Goal: Check status: Check status

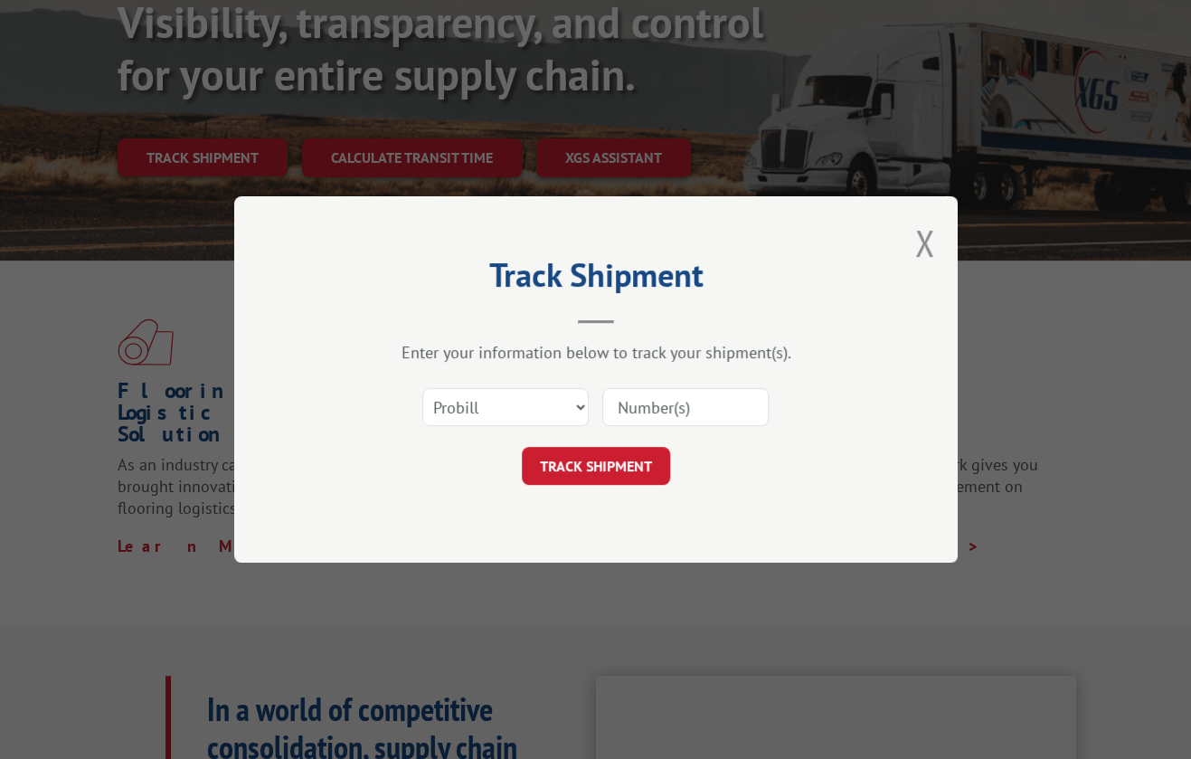
scroll to position [212, 0]
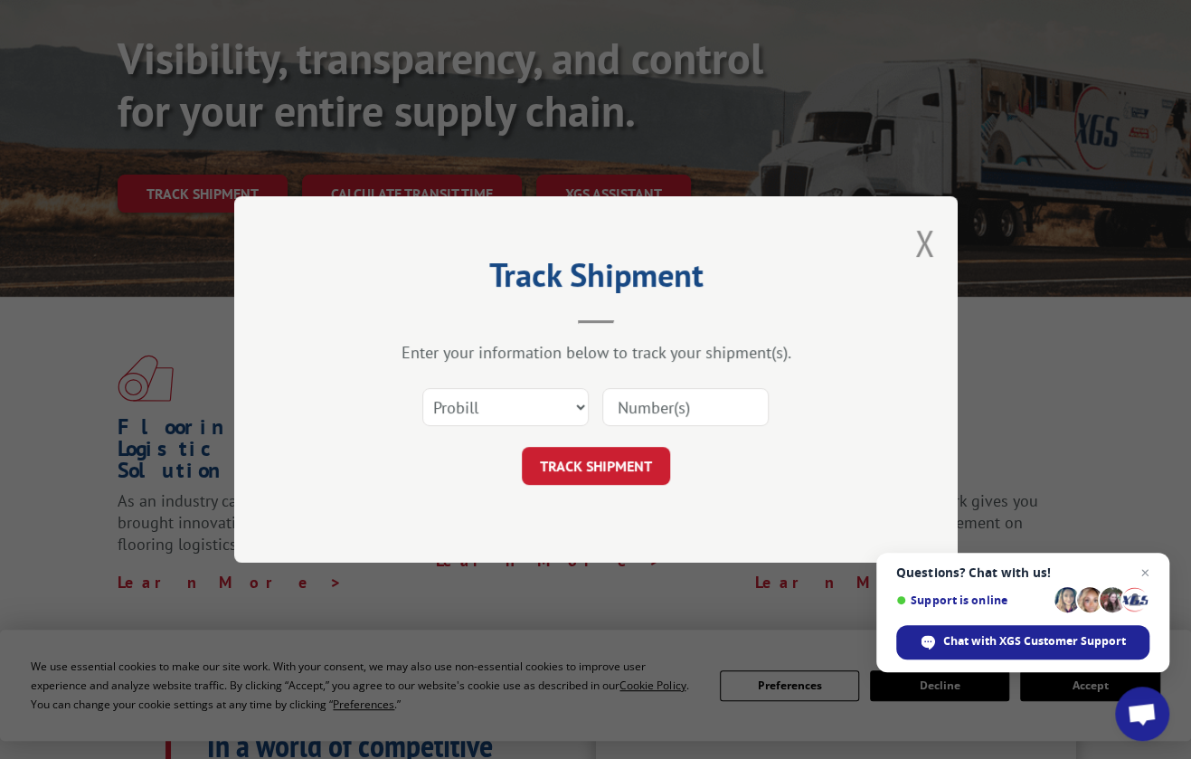
click at [669, 409] on input at bounding box center [685, 407] width 166 height 38
paste input "17402409"
type input "17402409"
click at [617, 461] on button "TRACK SHIPMENT" at bounding box center [596, 466] width 148 height 38
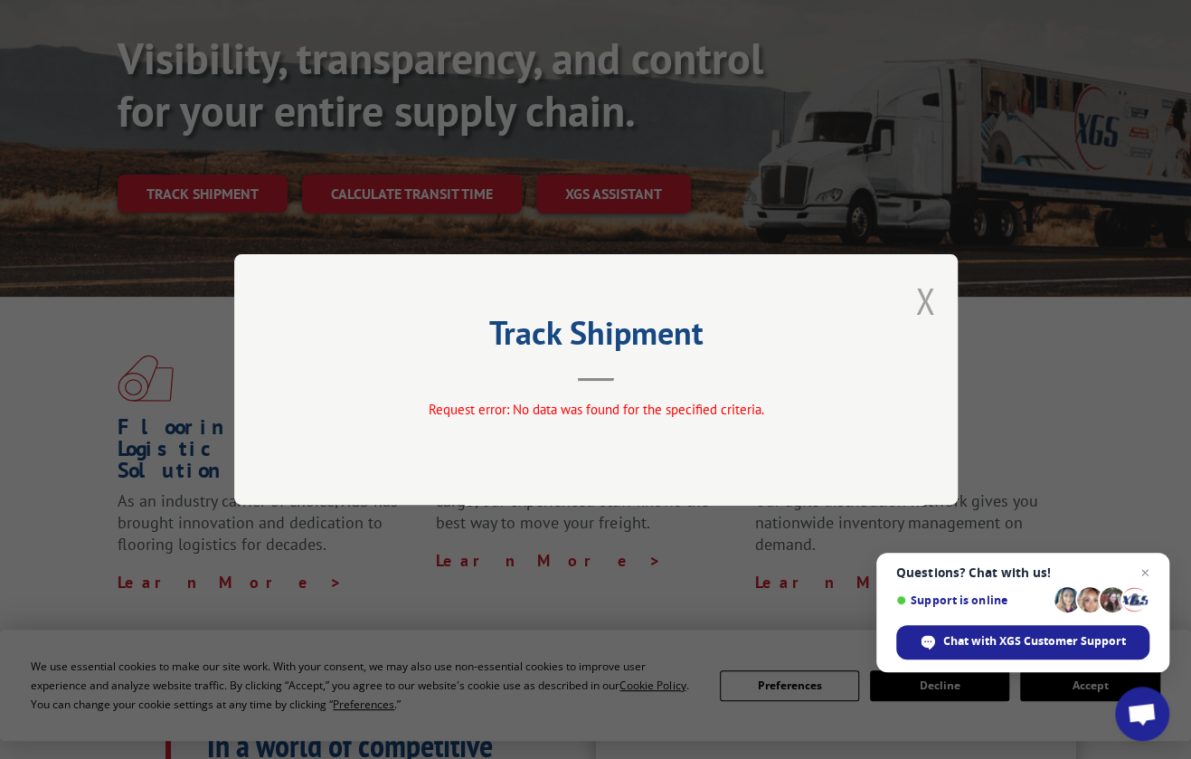
click at [924, 295] on button "Close modal" at bounding box center [925, 301] width 20 height 48
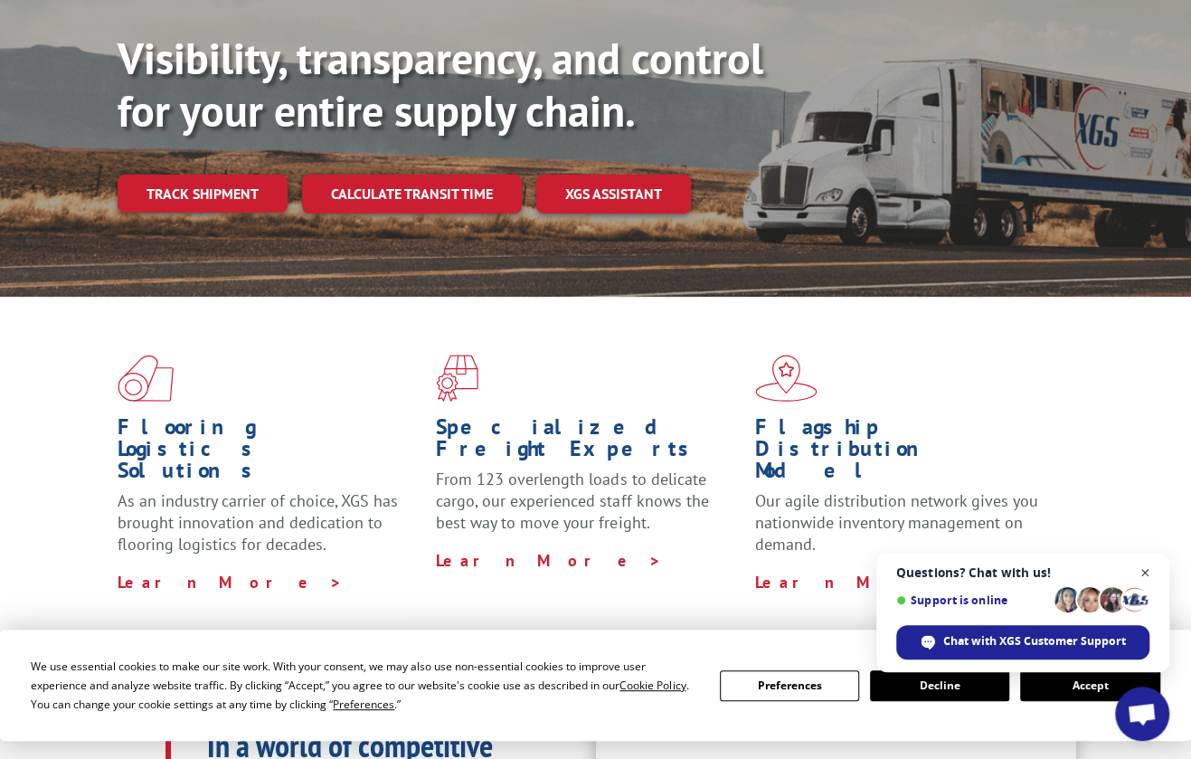
click at [1145, 568] on span "Close chat" at bounding box center [1145, 572] width 23 height 23
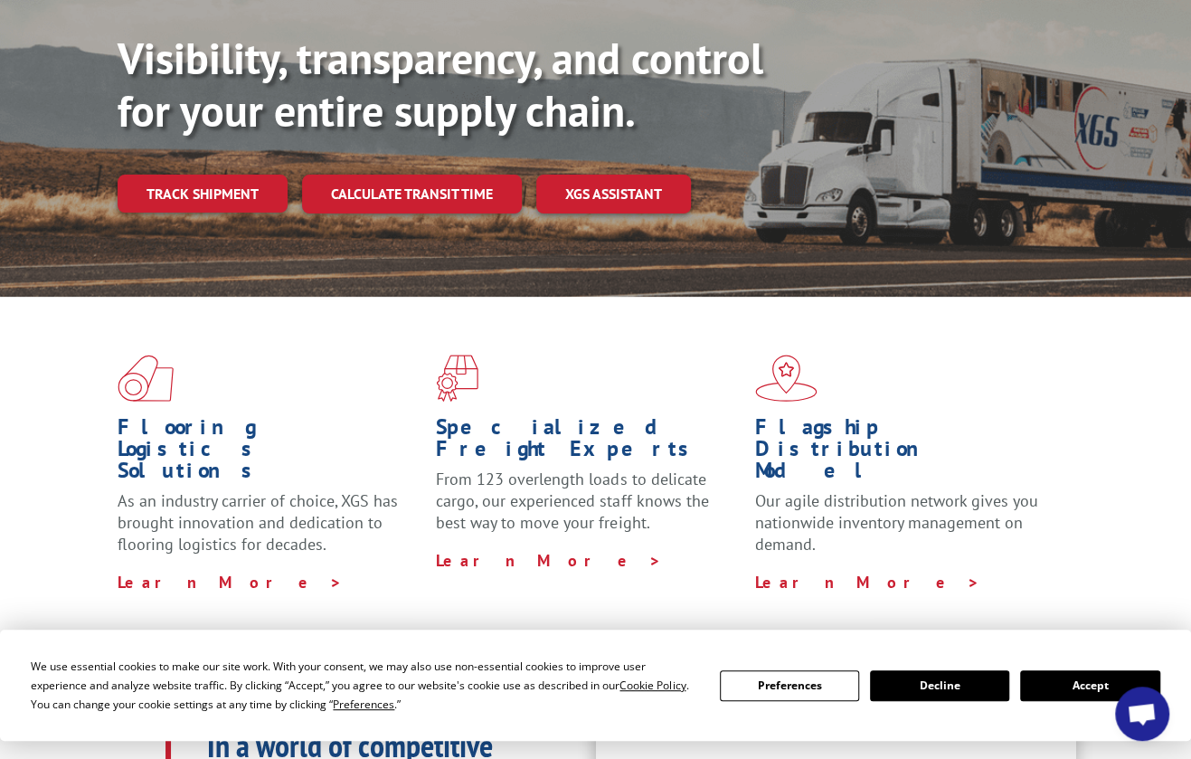
click at [1092, 679] on button "Accept" at bounding box center [1089, 685] width 139 height 31
